Goal: Entertainment & Leisure: Browse casually

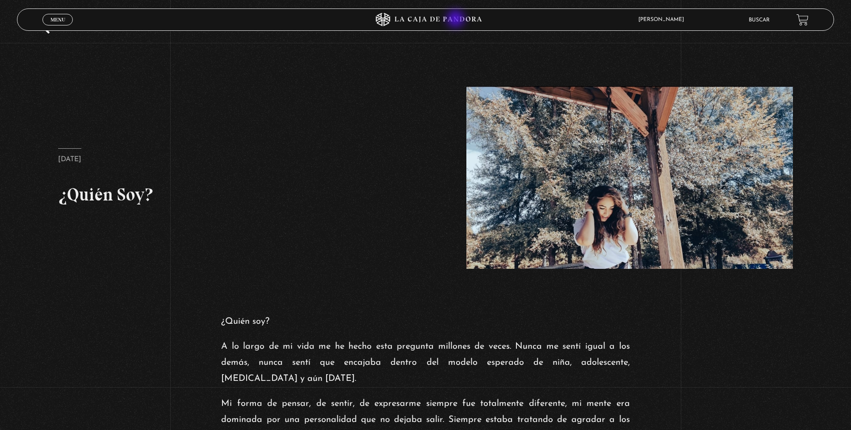
click at [457, 20] on icon at bounding box center [426, 19] width 256 height 13
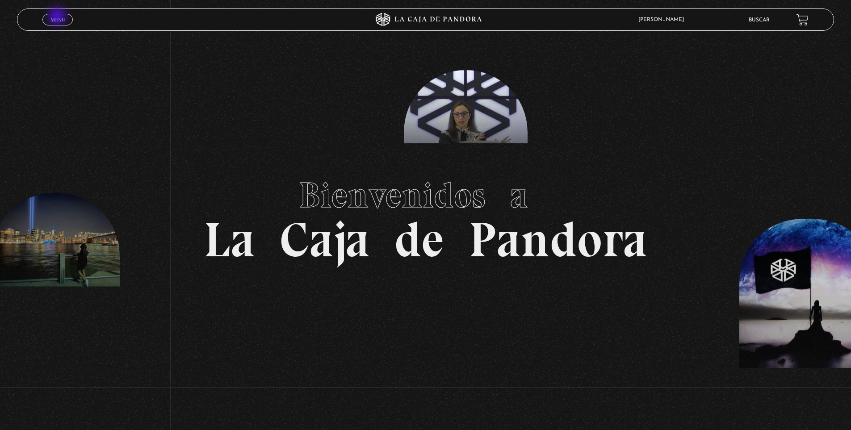
click at [58, 17] on span "Menu" at bounding box center [57, 19] width 15 height 5
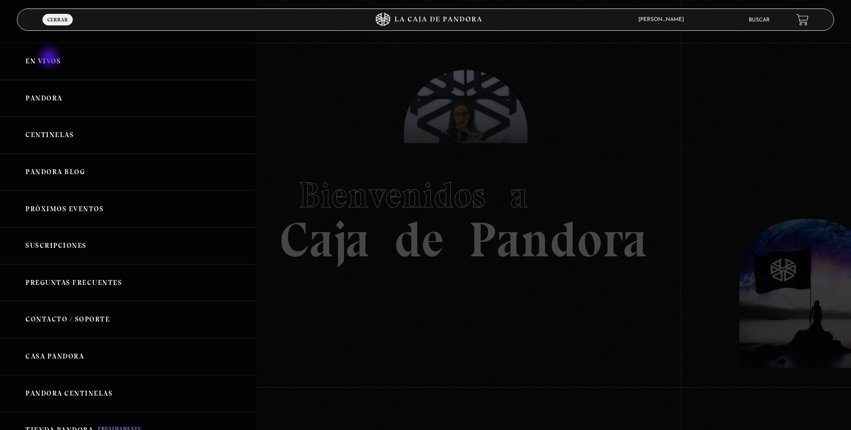
click at [50, 59] on link "En vivos" at bounding box center [128, 61] width 256 height 37
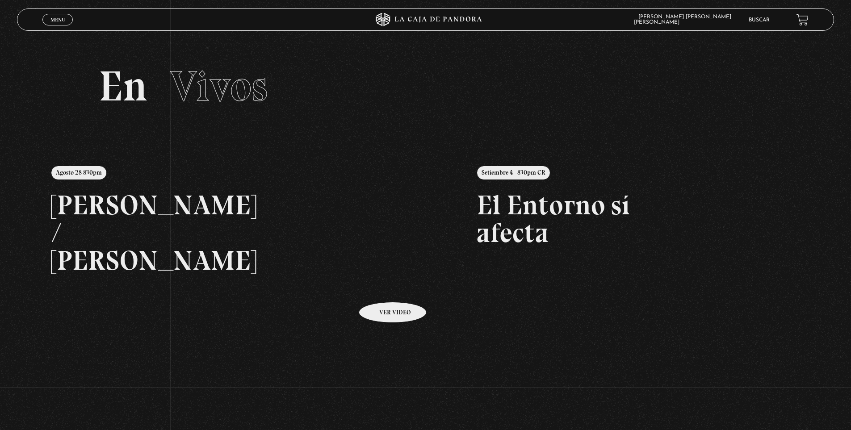
scroll to position [192, 0]
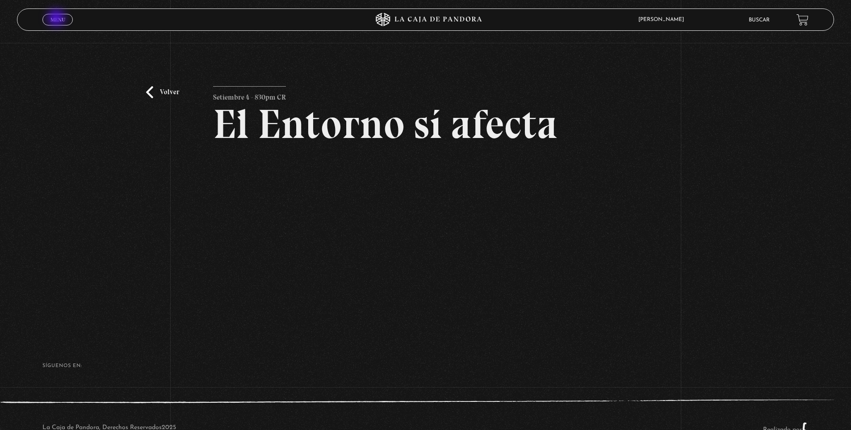
click at [57, 19] on span "Menu" at bounding box center [57, 19] width 15 height 5
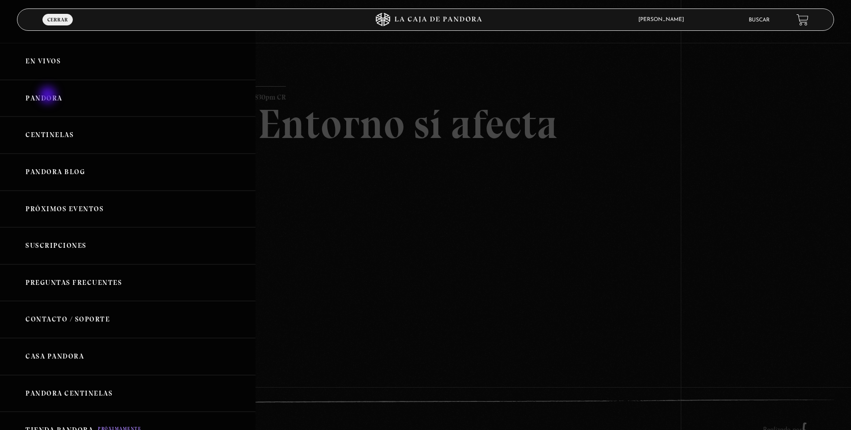
click at [49, 96] on link "Pandora" at bounding box center [128, 98] width 256 height 37
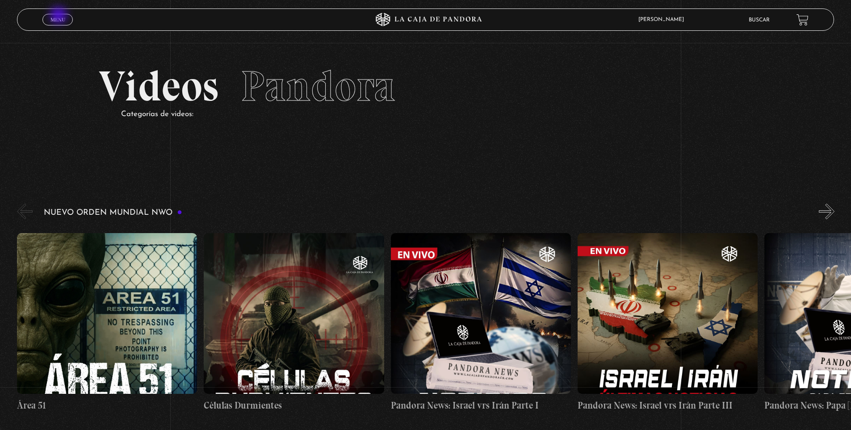
click at [59, 16] on link "Menu Cerrar" at bounding box center [57, 20] width 30 height 12
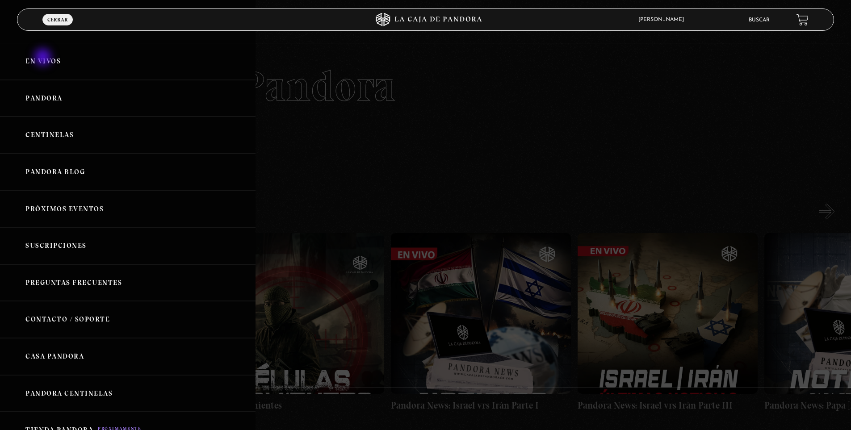
click at [44, 58] on link "En vivos" at bounding box center [128, 61] width 256 height 37
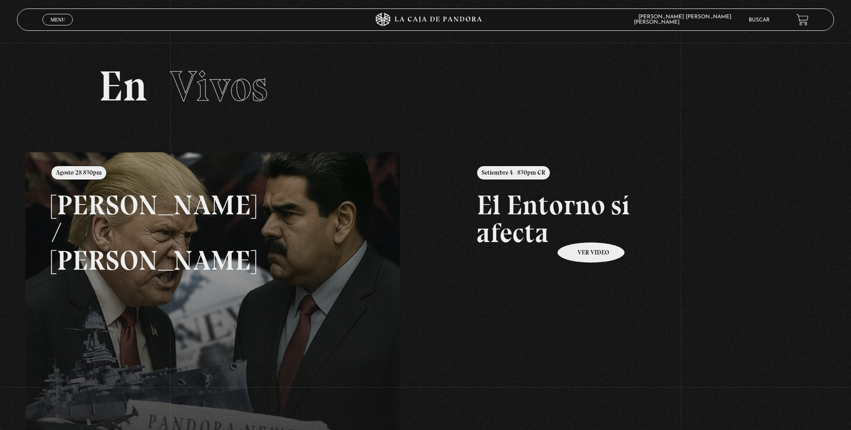
scroll to position [40, 0]
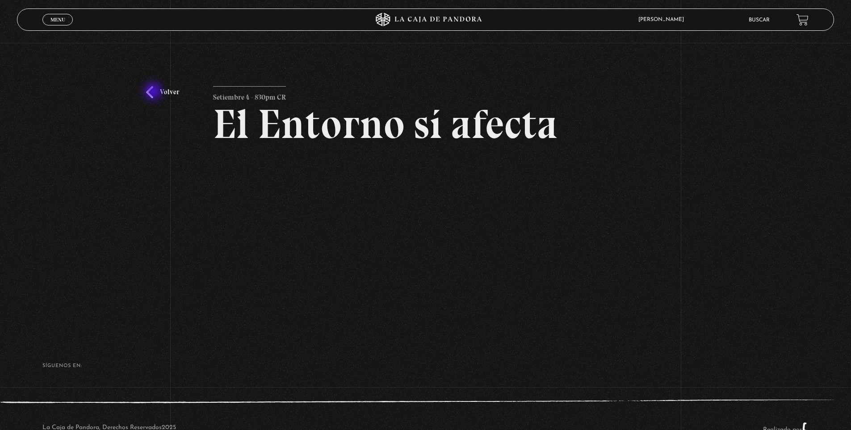
click at [154, 92] on link "Volver" at bounding box center [162, 92] width 33 height 12
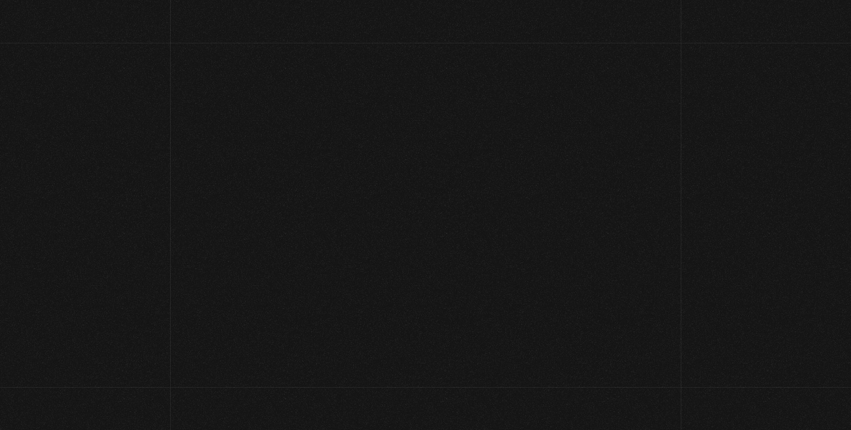
scroll to position [40, 0]
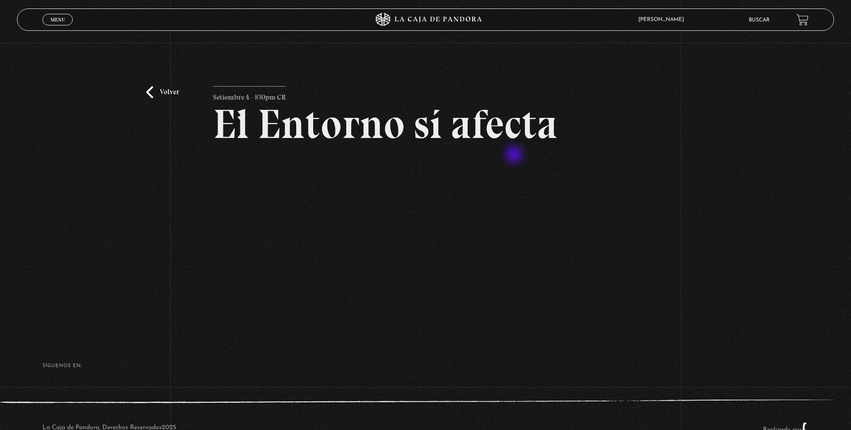
click at [515, 155] on article "Setiembre 4 - 830pm CR El Entorno sí afecta" at bounding box center [425, 200] width 425 height 229
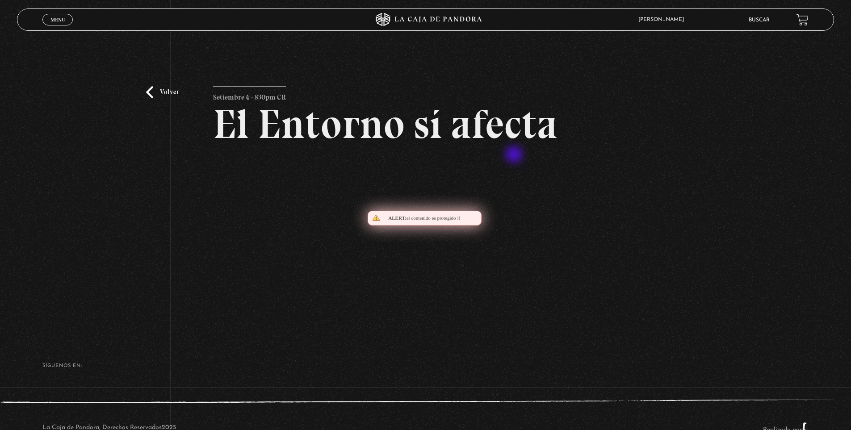
click at [515, 155] on article "Setiembre 4 - 830pm CR El Entorno sí afecta" at bounding box center [425, 200] width 425 height 229
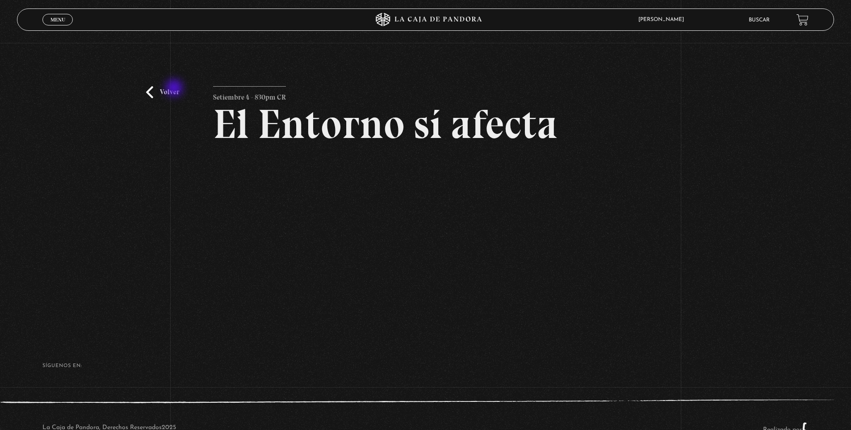
click at [175, 89] on link "Volver" at bounding box center [162, 92] width 33 height 12
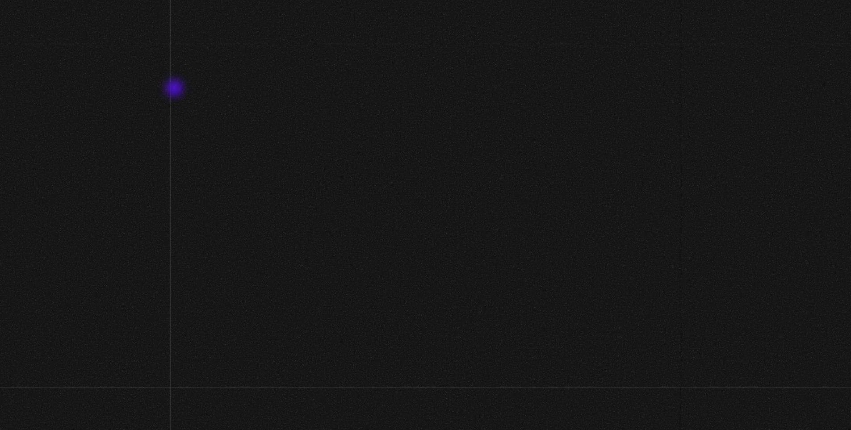
scroll to position [40, 0]
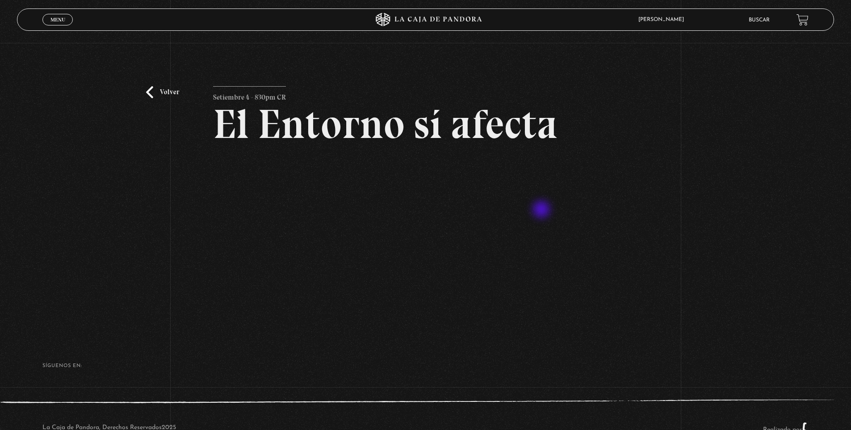
scroll to position [28, 0]
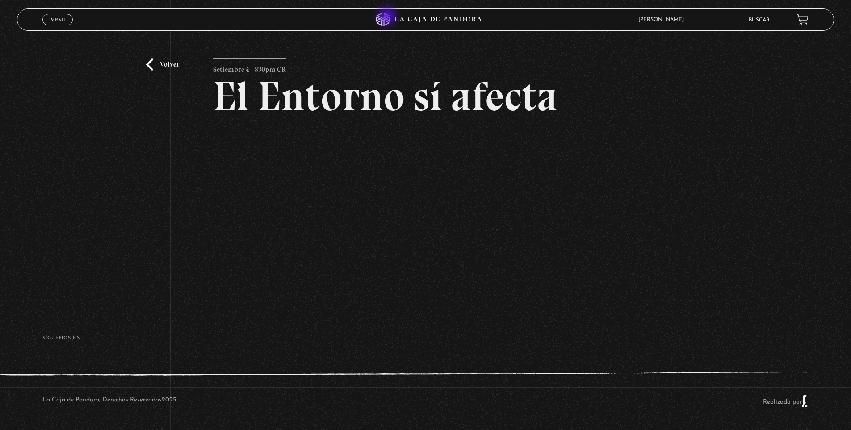
click at [388, 17] on icon at bounding box center [383, 19] width 14 height 13
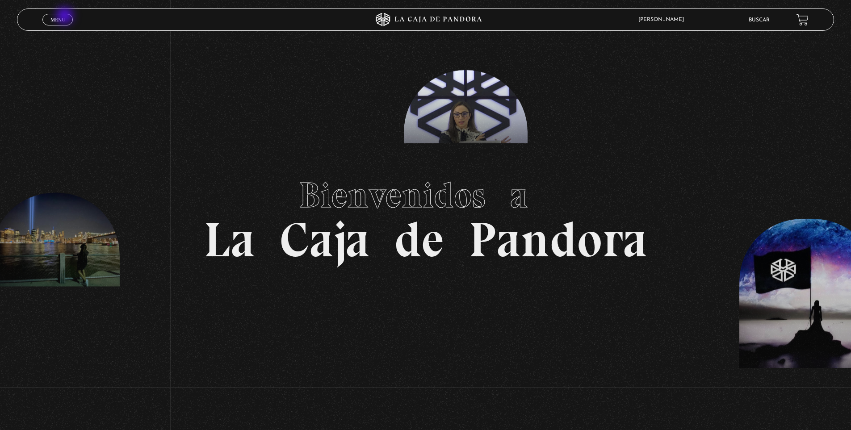
click at [66, 17] on link "Menu Cerrar" at bounding box center [57, 20] width 30 height 12
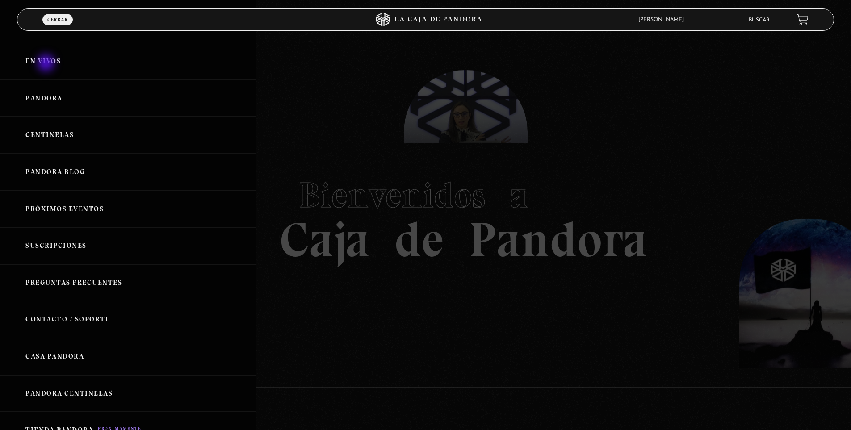
click at [47, 64] on link "En vivos" at bounding box center [128, 61] width 256 height 37
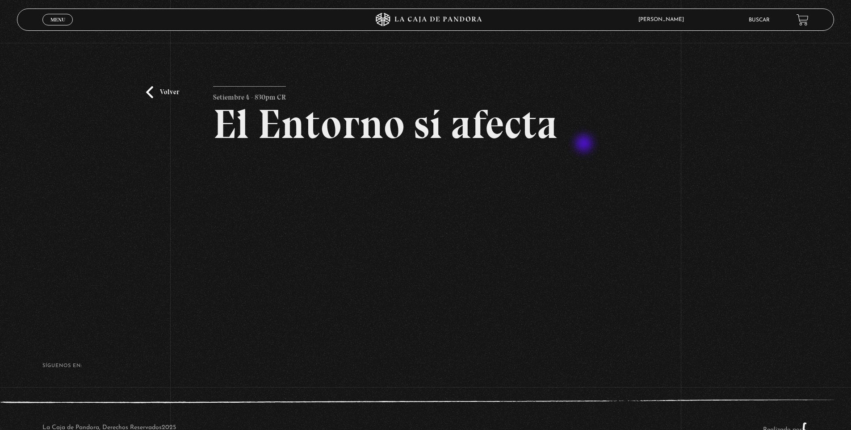
drag, startPoint x: 210, startPoint y: 83, endPoint x: 585, endPoint y: 145, distance: 380.0
click at [585, 145] on div "Volver Setiembre 4 - 830pm CR El Entorno sí afecta" at bounding box center [425, 188] width 851 height 290
drag, startPoint x: 202, startPoint y: 78, endPoint x: 210, endPoint y: 84, distance: 8.9
click at [210, 84] on div "Volver Setiembre 4 - 830pm CR El Entorno sí afecta" at bounding box center [425, 188] width 851 height 290
drag, startPoint x: 210, startPoint y: 84, endPoint x: 571, endPoint y: 162, distance: 369.8
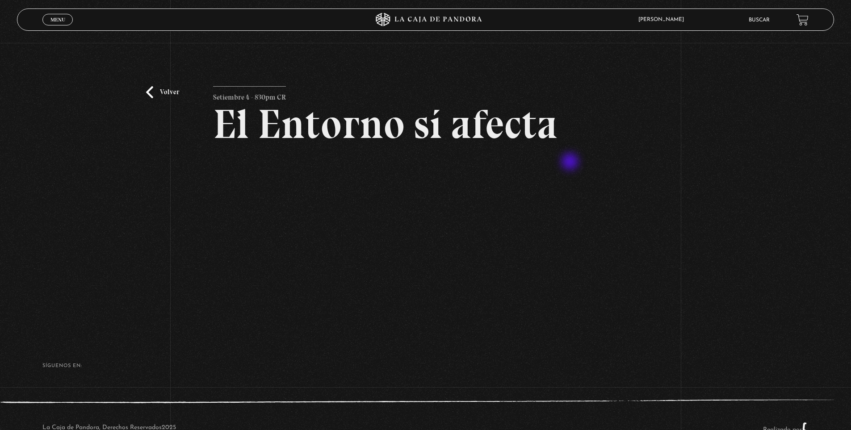
click at [571, 162] on div "Volver Setiembre 4 - 830pm CR El Entorno sí afecta" at bounding box center [425, 188] width 851 height 290
drag, startPoint x: 209, startPoint y: 80, endPoint x: 554, endPoint y: 108, distance: 346.6
click at [554, 108] on div "Volver Setiembre 4 - 830pm CR El Entorno sí afecta" at bounding box center [425, 188] width 851 height 290
click at [151, 93] on link "Volver" at bounding box center [162, 92] width 33 height 12
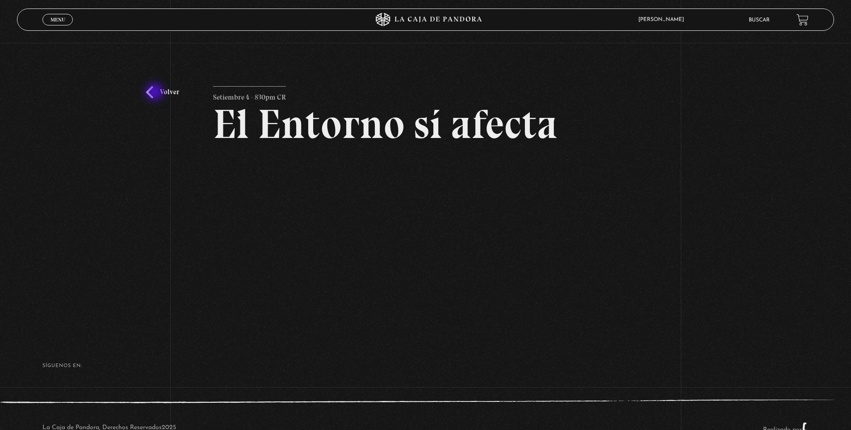
click at [155, 93] on link "Volver" at bounding box center [162, 92] width 33 height 12
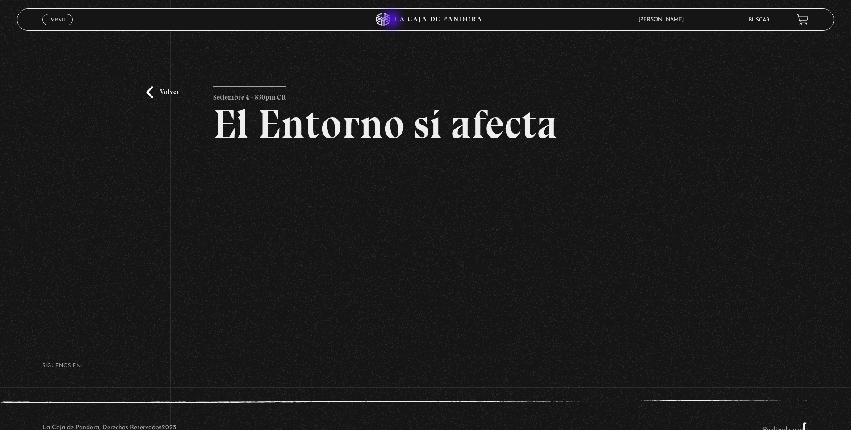
click at [390, 21] on icon at bounding box center [383, 19] width 14 height 13
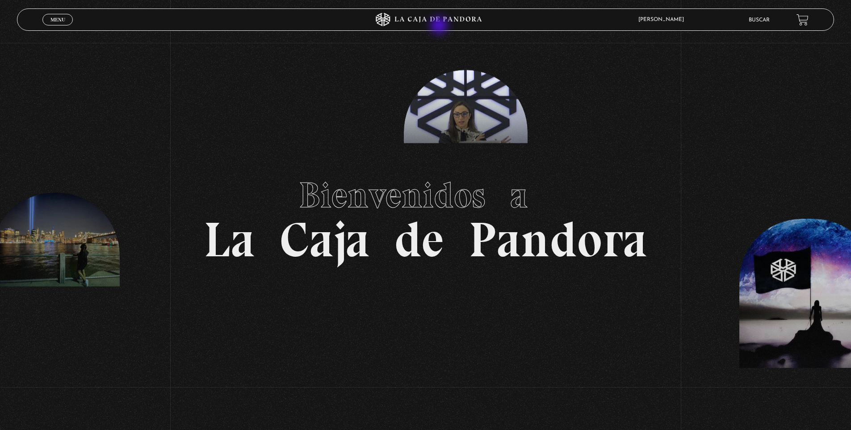
click at [440, 26] on icon at bounding box center [426, 19] width 256 height 13
click at [59, 21] on span "Menu" at bounding box center [57, 19] width 15 height 5
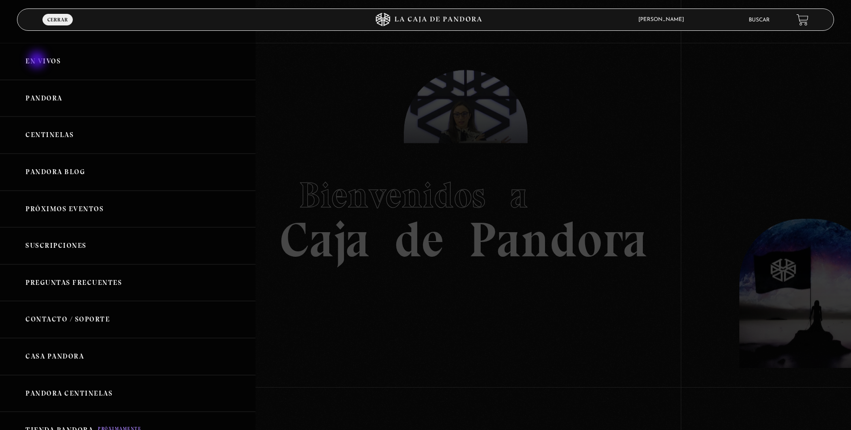
click at [38, 61] on link "En vivos" at bounding box center [128, 61] width 256 height 37
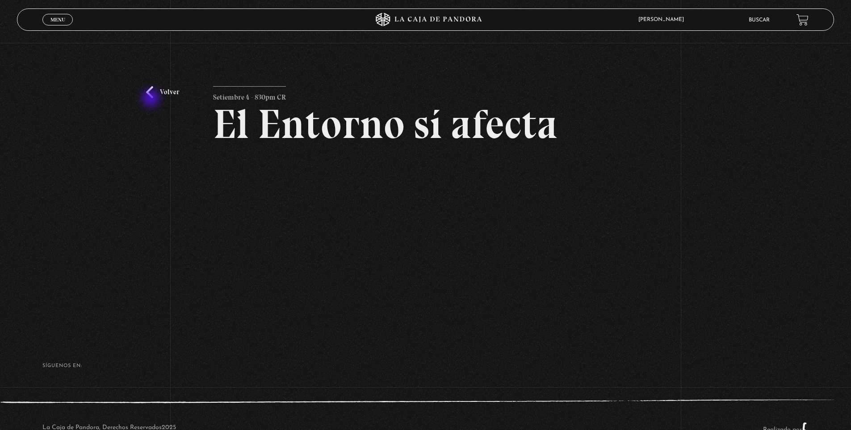
click at [152, 99] on div "Volver Setiembre 4 - 830pm CR El Entorno sí afecta" at bounding box center [425, 188] width 851 height 290
click at [148, 84] on div "Volver Setiembre 4 - 830pm CR El Entorno sí afecta" at bounding box center [425, 188] width 851 height 290
click at [152, 90] on link "Volver" at bounding box center [162, 92] width 33 height 12
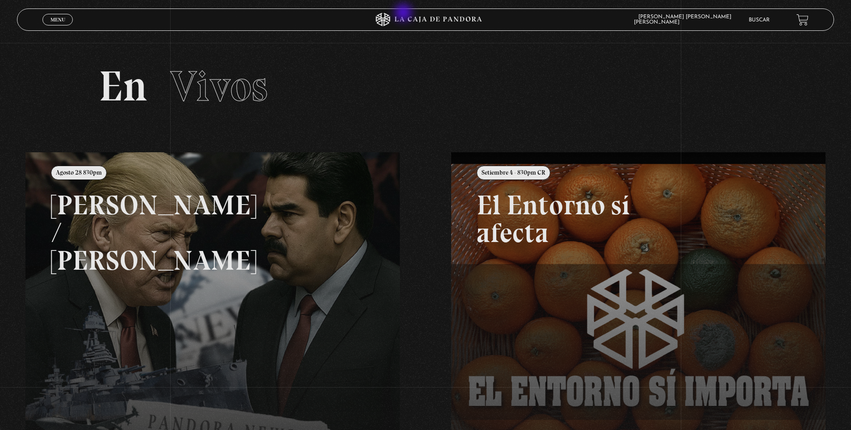
click at [404, 13] on icon at bounding box center [426, 19] width 256 height 13
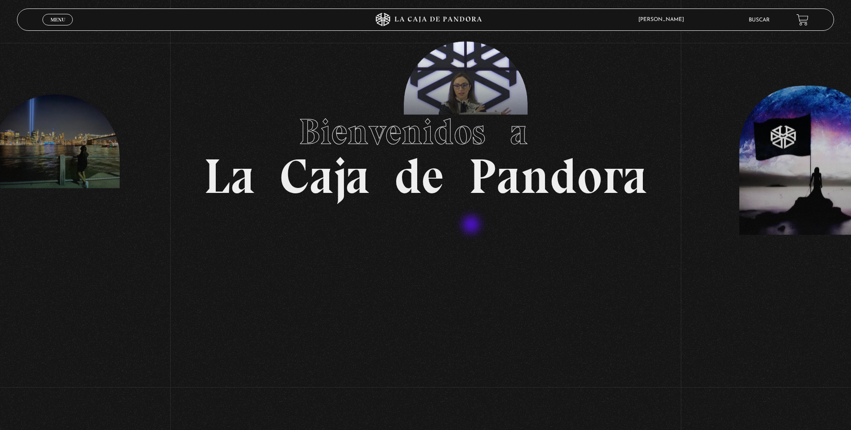
scroll to position [8, 0]
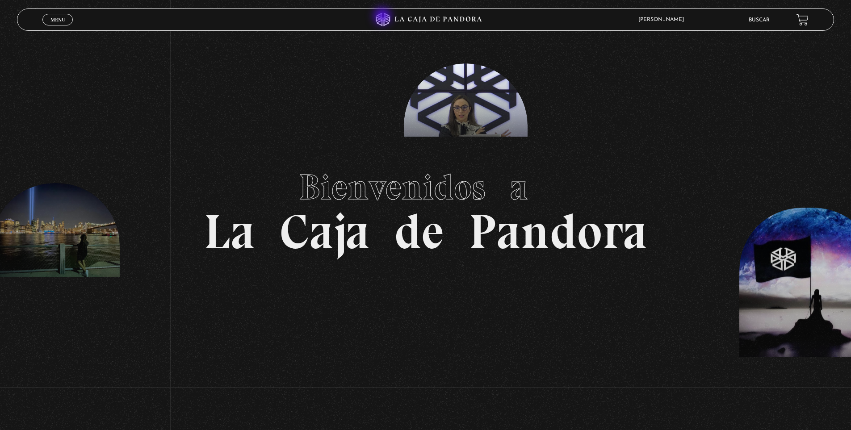
click at [383, 17] on icon at bounding box center [383, 19] width 14 height 13
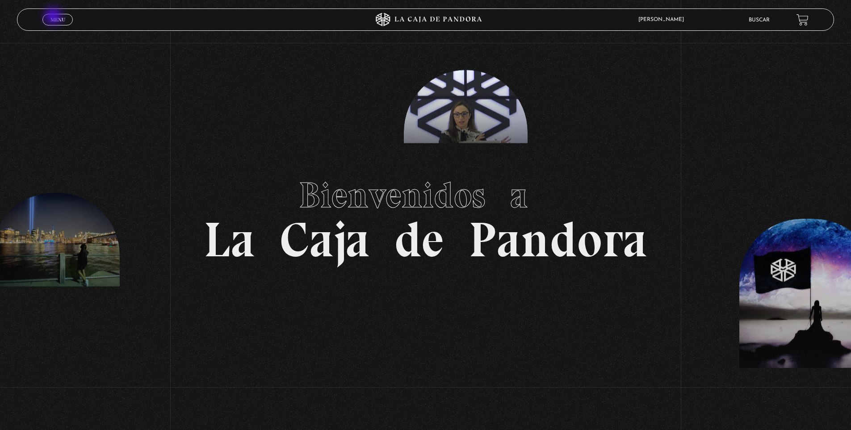
click at [54, 17] on span "Menu" at bounding box center [57, 19] width 15 height 5
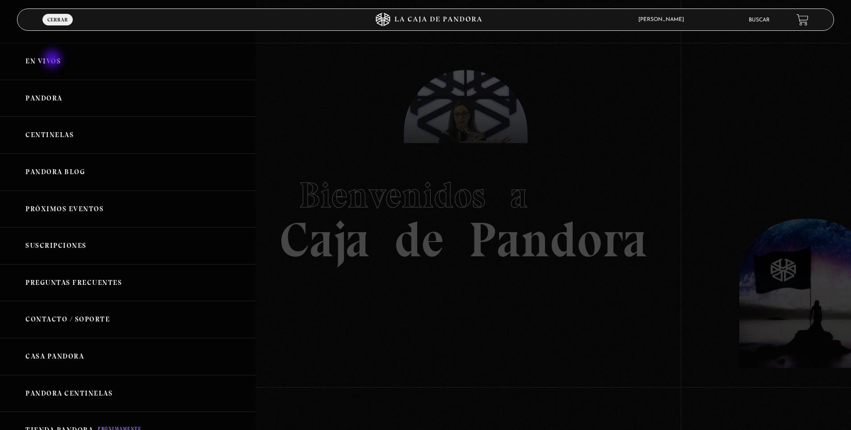
click at [53, 60] on link "En vivos" at bounding box center [128, 61] width 256 height 37
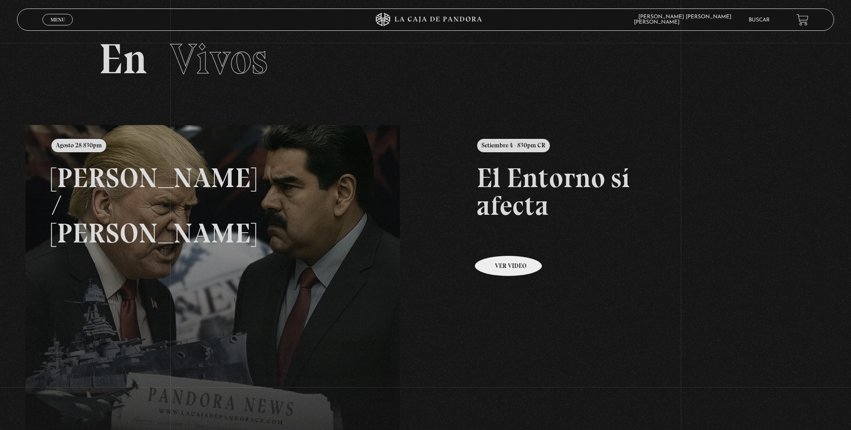
scroll to position [78, 0]
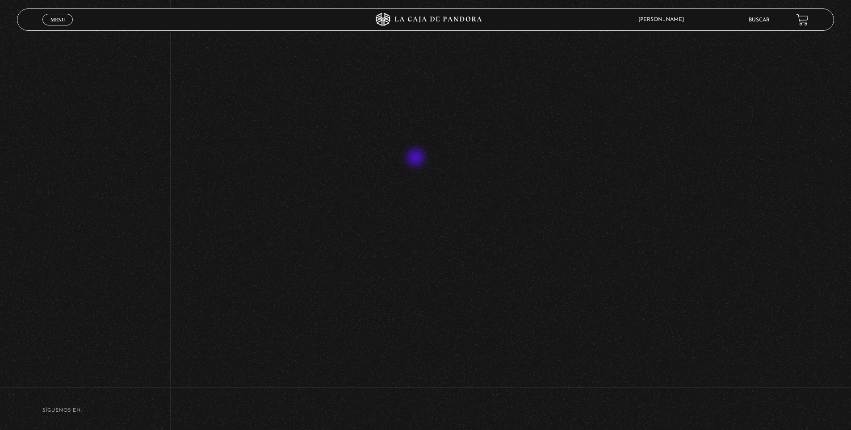
scroll to position [179, 0]
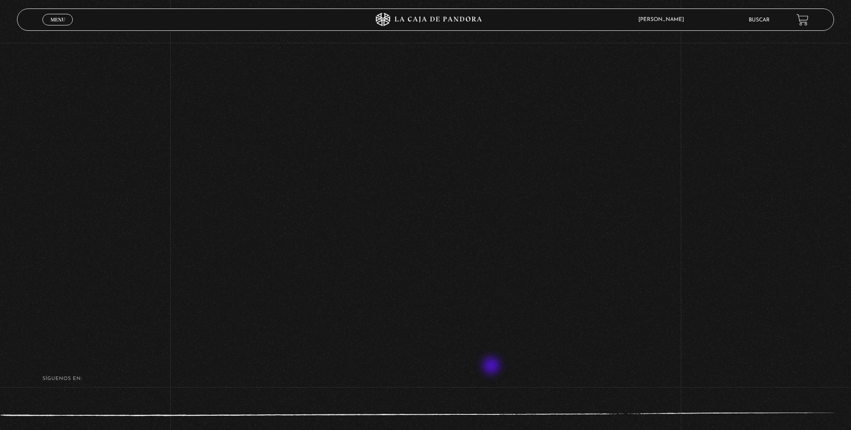
click at [492, 367] on footer "SÍguenos en: La Caja de Pandora, Derechos Reservados 2025 Realizado por" at bounding box center [425, 408] width 851 height 126
click at [722, 162] on div "Volver Setiembre 4 - 830pm CR El Entorno sí afecta" at bounding box center [425, 88] width 851 height 513
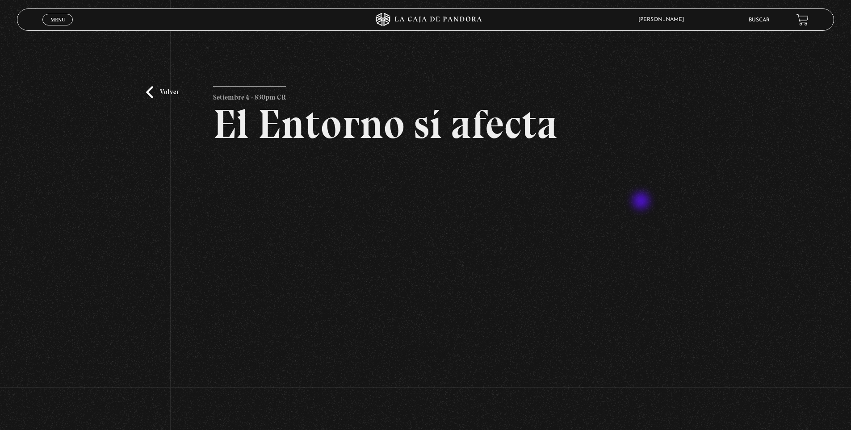
click at [638, 202] on p at bounding box center [425, 236] width 425 height 156
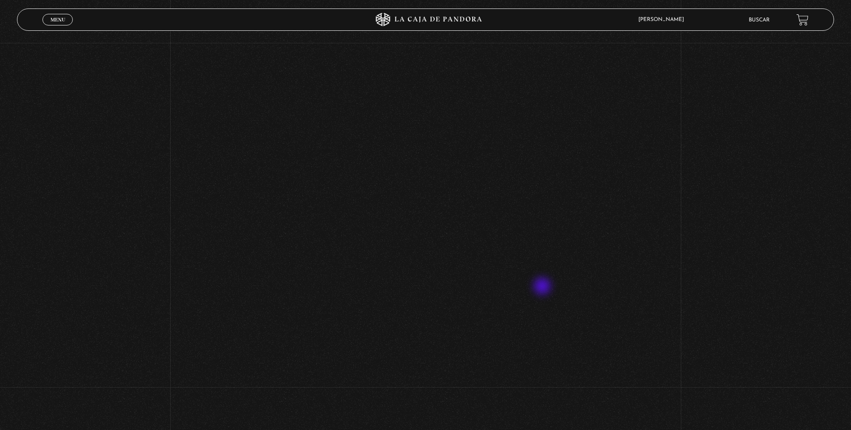
scroll to position [251, 0]
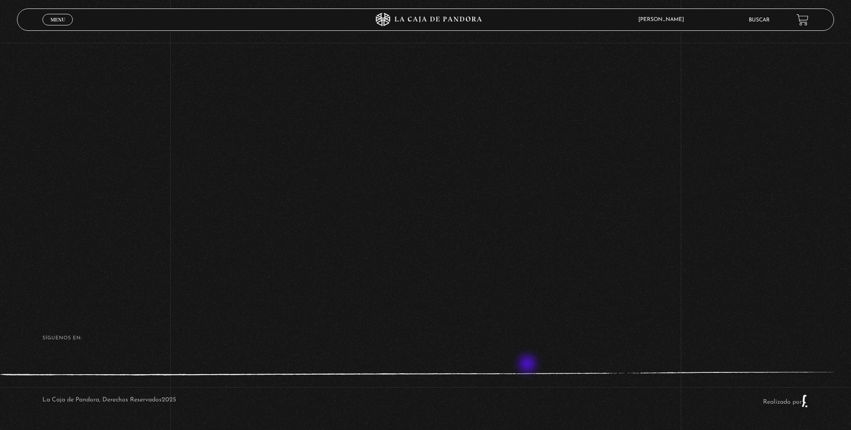
click at [529, 365] on footer "SÍguenos en: La Caja de Pandora, Derechos Reservados 2025 Realizado por" at bounding box center [425, 368] width 851 height 126
click at [652, 213] on div "Volver Setiembre 4 - 830pm CR El Entorno sí afecta" at bounding box center [425, 48] width 851 height 513
click at [552, 365] on footer "SÍguenos en: La Caja de Pandora, Derechos Reservados 2025 Realizado por" at bounding box center [425, 368] width 851 height 126
click at [51, 18] on span "Menu" at bounding box center [57, 19] width 15 height 5
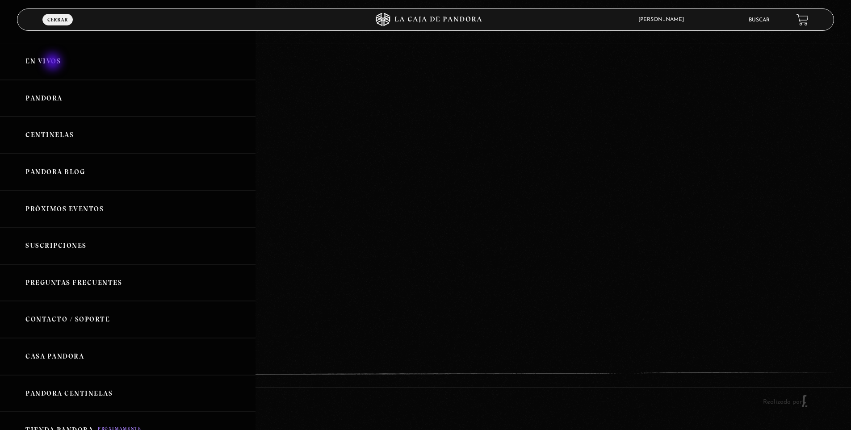
click at [54, 63] on link "En vivos" at bounding box center [128, 61] width 256 height 37
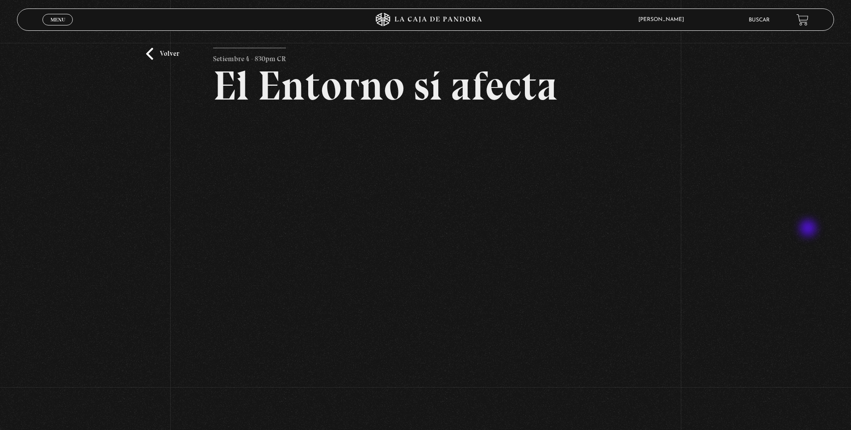
scroll to position [40, 0]
